Goal: Transaction & Acquisition: Purchase product/service

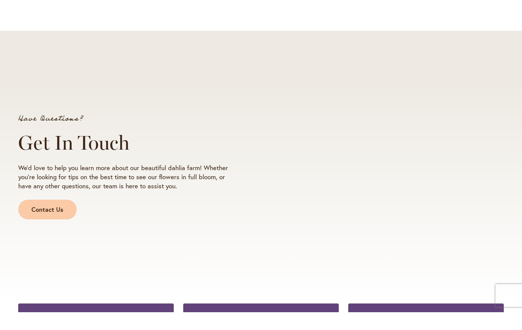
scroll to position [668, 0]
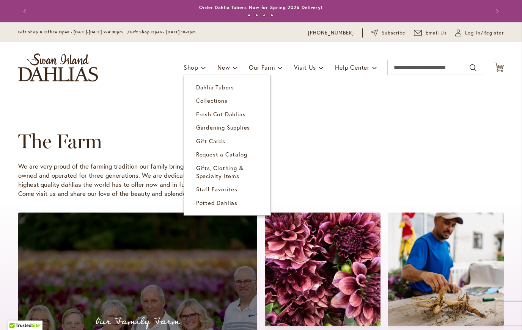
click at [224, 86] on span "Dahlia Tubers" at bounding box center [215, 87] width 38 height 8
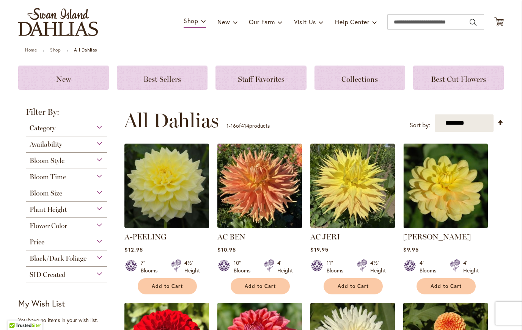
scroll to position [56, 0]
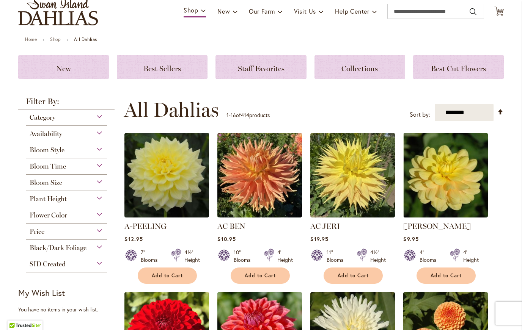
click at [97, 220] on div "Flower Color" at bounding box center [66, 213] width 81 height 12
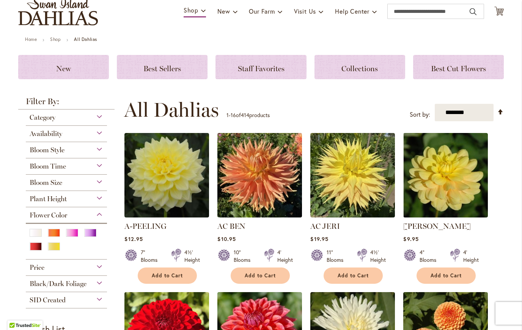
click at [36, 234] on div "White/Cream" at bounding box center [36, 233] width 12 height 8
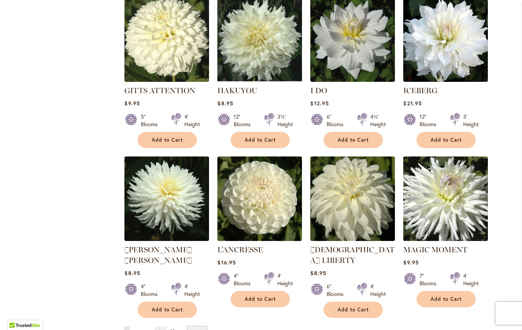
scroll to position [516, 0]
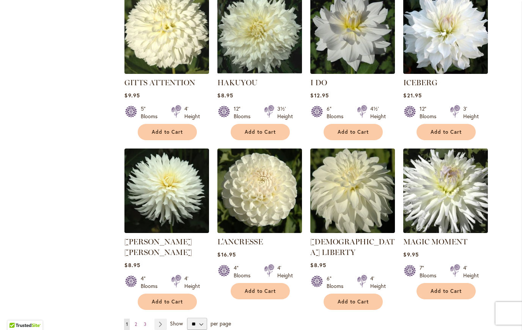
click at [447, 197] on img at bounding box center [445, 191] width 85 height 85
click at [456, 189] on img at bounding box center [445, 191] width 85 height 85
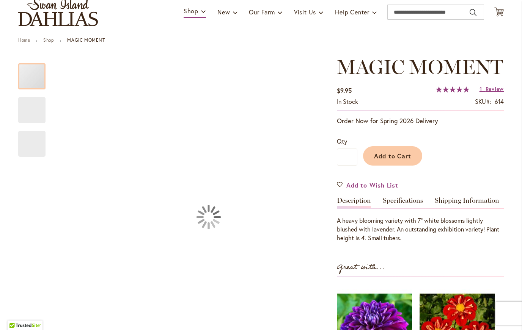
scroll to position [56, 0]
